Goal: Task Accomplishment & Management: Complete application form

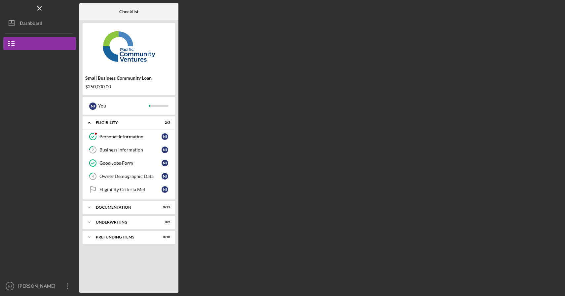
click at [479, 62] on div "Checklist Small Business Community Loan $250,000.00 N J You Icon/Expander Eligi…" at bounding box center [320, 147] width 482 height 289
click at [107, 134] on div "Personal Information" at bounding box center [130, 136] width 62 height 5
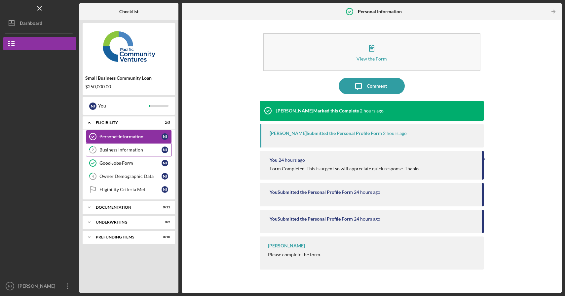
click at [111, 150] on div "Business Information" at bounding box center [130, 149] width 62 height 5
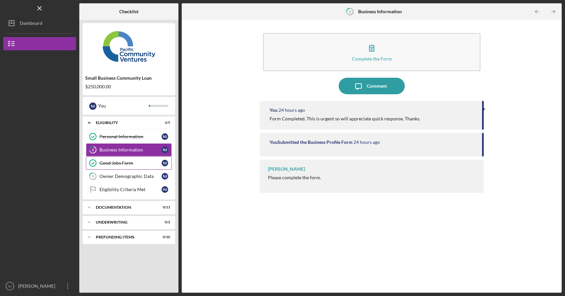
click at [126, 166] on link "Good Jobs Form Good Jobs Form N J" at bounding box center [129, 162] width 86 height 13
